Goal: Information Seeking & Learning: Learn about a topic

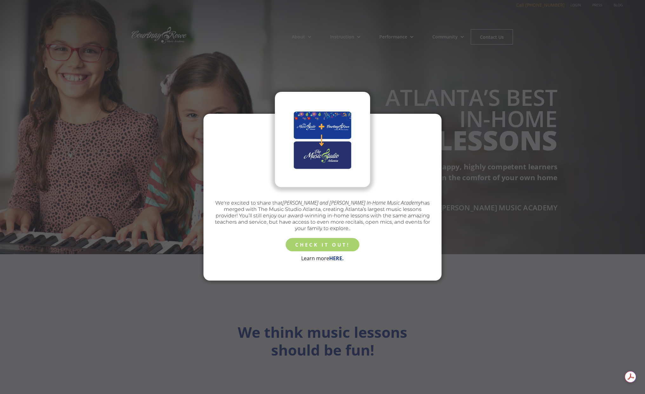
click at [325, 243] on link "CHECK IT OUT!" at bounding box center [323, 244] width 74 height 13
click at [307, 291] on div "We're excited to share that [PERSON_NAME] and [PERSON_NAME] In-Home Music Acade…" at bounding box center [322, 197] width 645 height 394
click at [369, 56] on div "We're excited to share that [PERSON_NAME] and [PERSON_NAME] In-Home Music Acade…" at bounding box center [322, 197] width 645 height 394
click at [317, 128] on img at bounding box center [322, 140] width 79 height 48
click at [320, 151] on img at bounding box center [322, 140] width 79 height 48
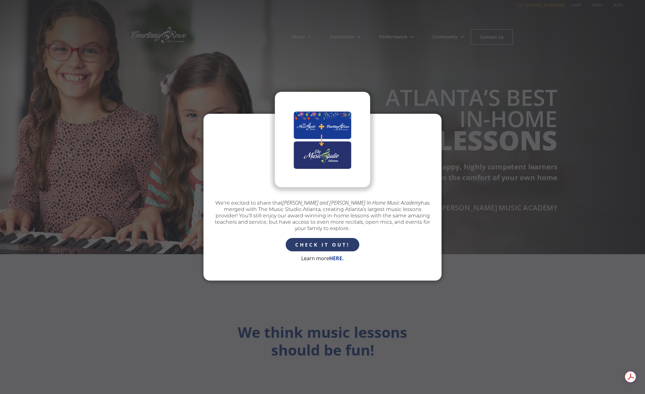
click at [286, 212] on p "We're excited to share that Courtnay and Rowe In-Home Music Academy has merged …" at bounding box center [322, 215] width 219 height 32
click at [338, 257] on strong "HERE." at bounding box center [336, 258] width 15 height 7
click at [209, 108] on div "We're excited to share that [PERSON_NAME] and [PERSON_NAME] In-Home Music Acade…" at bounding box center [322, 197] width 645 height 394
click at [323, 129] on img at bounding box center [322, 140] width 79 height 48
click at [322, 153] on img at bounding box center [322, 140] width 79 height 48
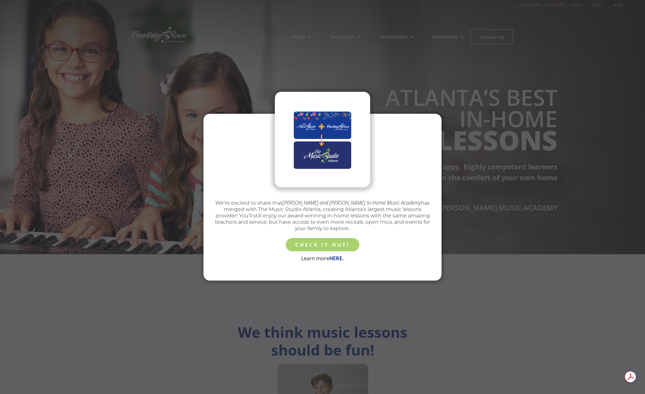
click at [327, 243] on link "CHECK IT OUT!" at bounding box center [323, 244] width 74 height 13
click at [278, 96] on div at bounding box center [322, 139] width 95 height 95
